Goal: Task Accomplishment & Management: Use online tool/utility

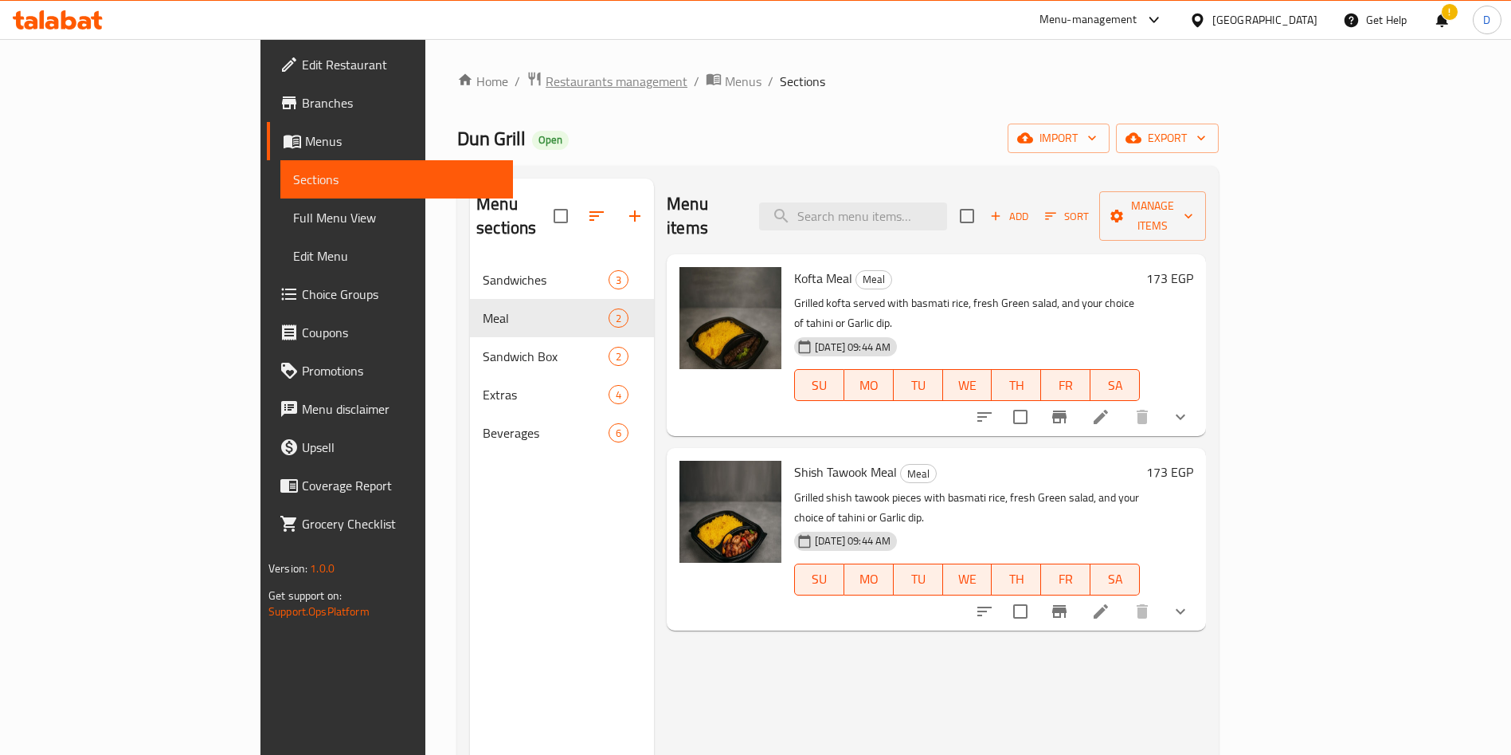
click at [546, 72] on span "Restaurants management" at bounding box center [617, 81] width 142 height 19
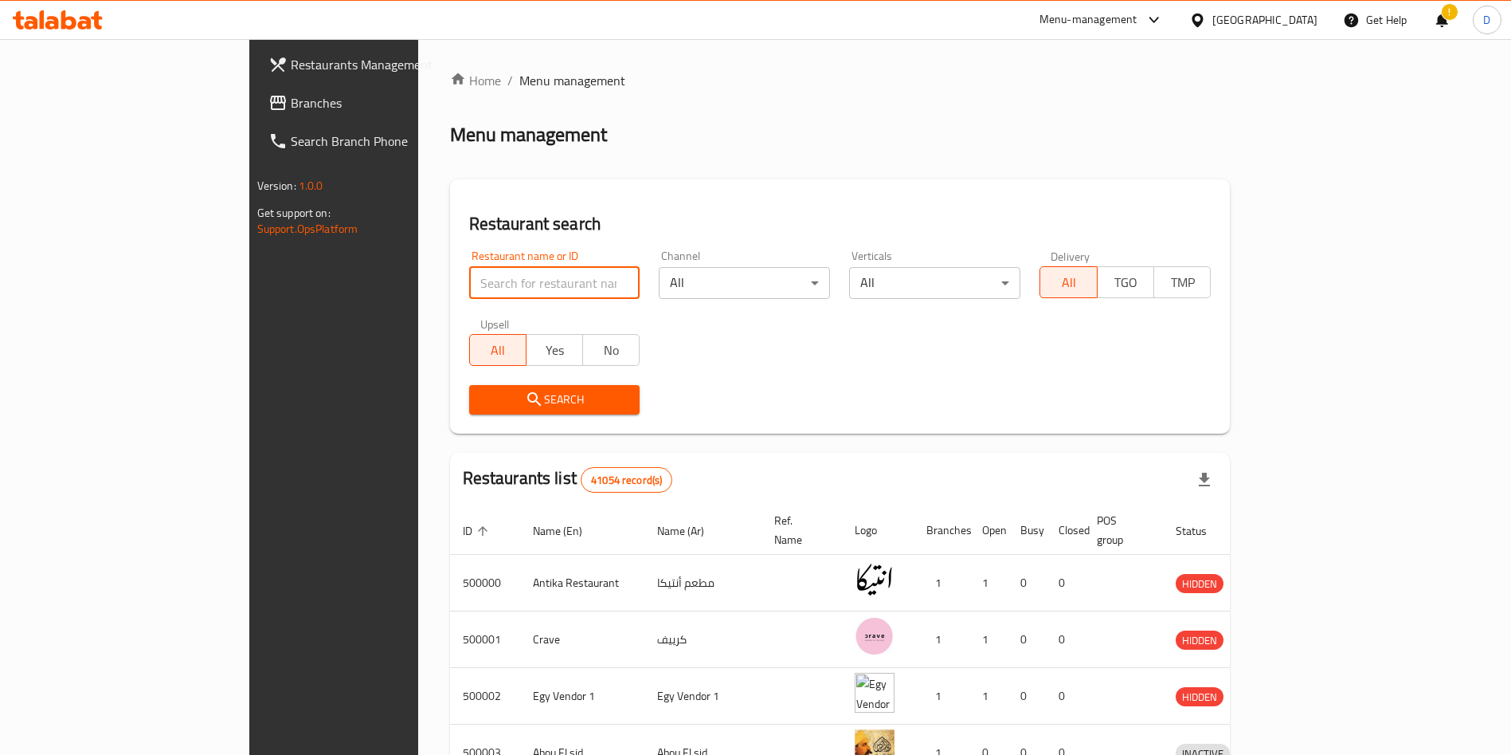
click at [469, 275] on input "search" at bounding box center [554, 283] width 171 height 32
type input "M"
type input "Manchow wok"
click at [482, 402] on span "Search" at bounding box center [555, 400] width 146 height 20
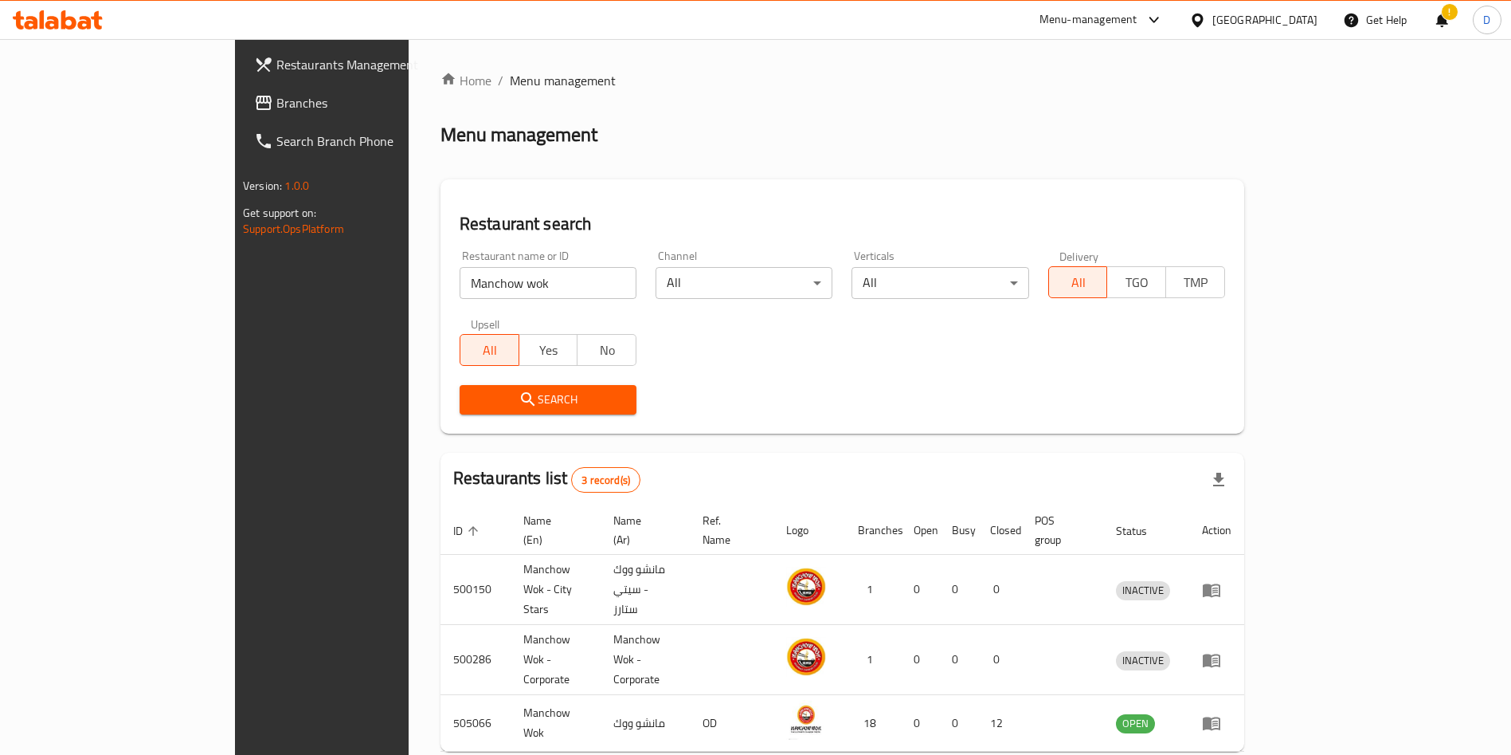
scroll to position [38, 0]
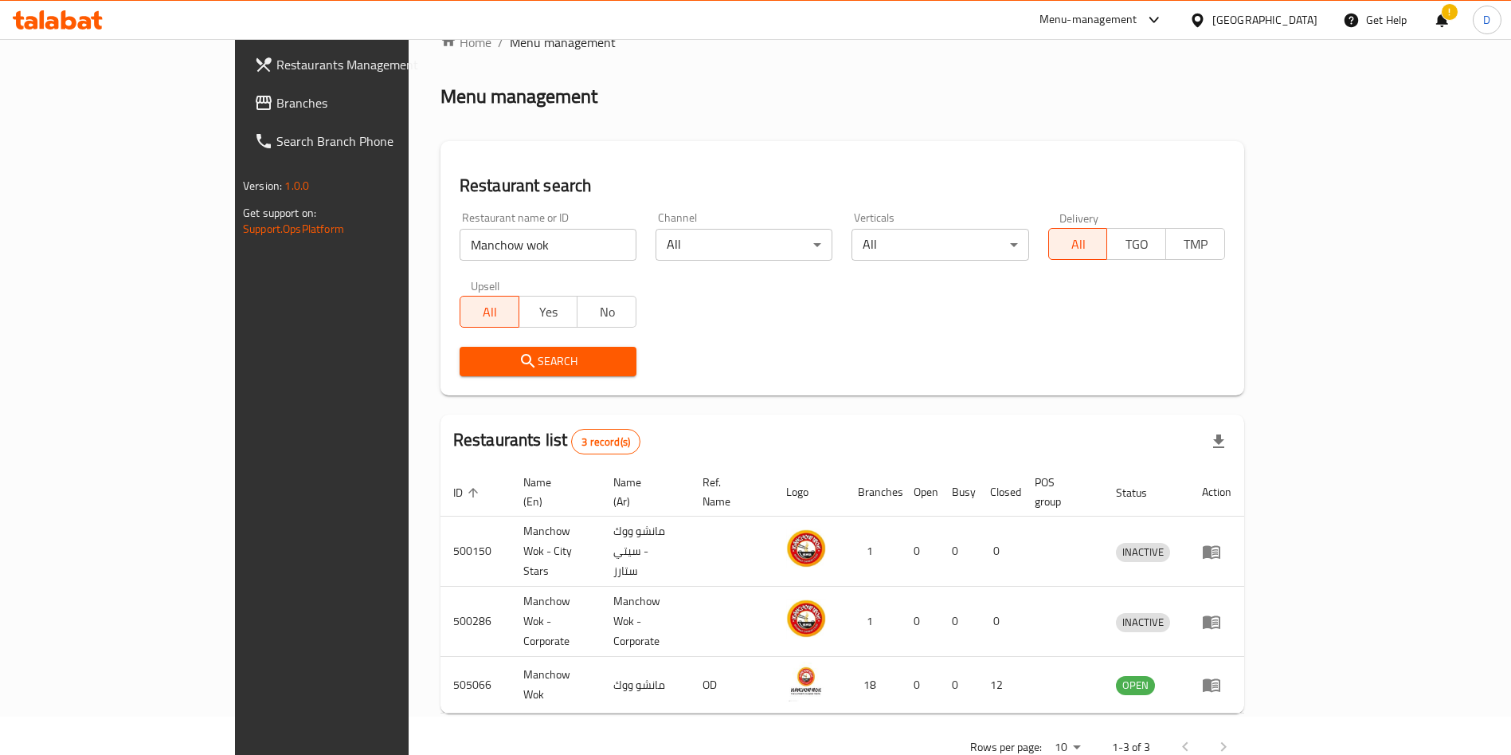
click at [1133, 14] on div "Menu-management" at bounding box center [1089, 19] width 98 height 19
click at [1068, 167] on div "Restaurant-Management" at bounding box center [1079, 176] width 125 height 18
